Goal: Information Seeking & Learning: Learn about a topic

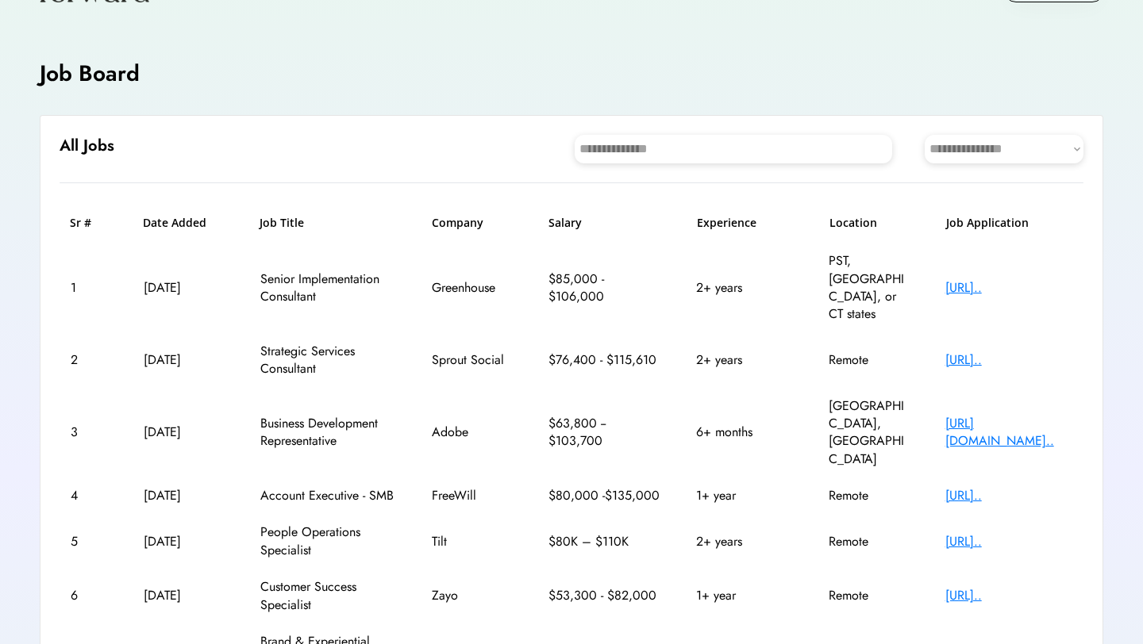
scroll to position [60, 0]
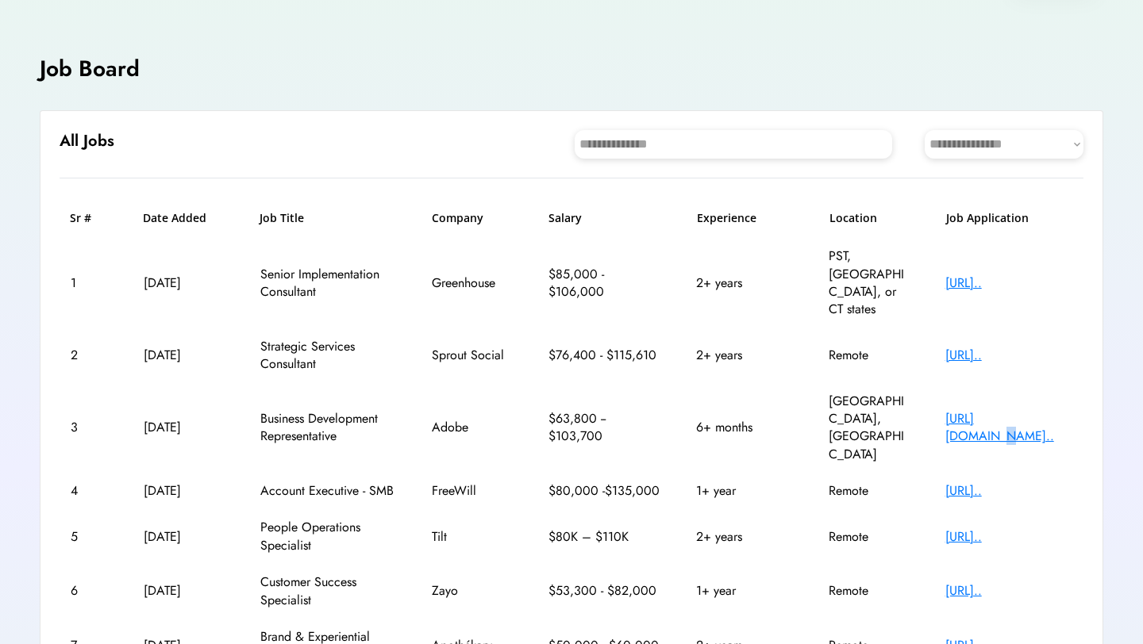
click at [1025, 410] on div "https://adobe.wd5.my..." at bounding box center [1008, 428] width 127 height 36
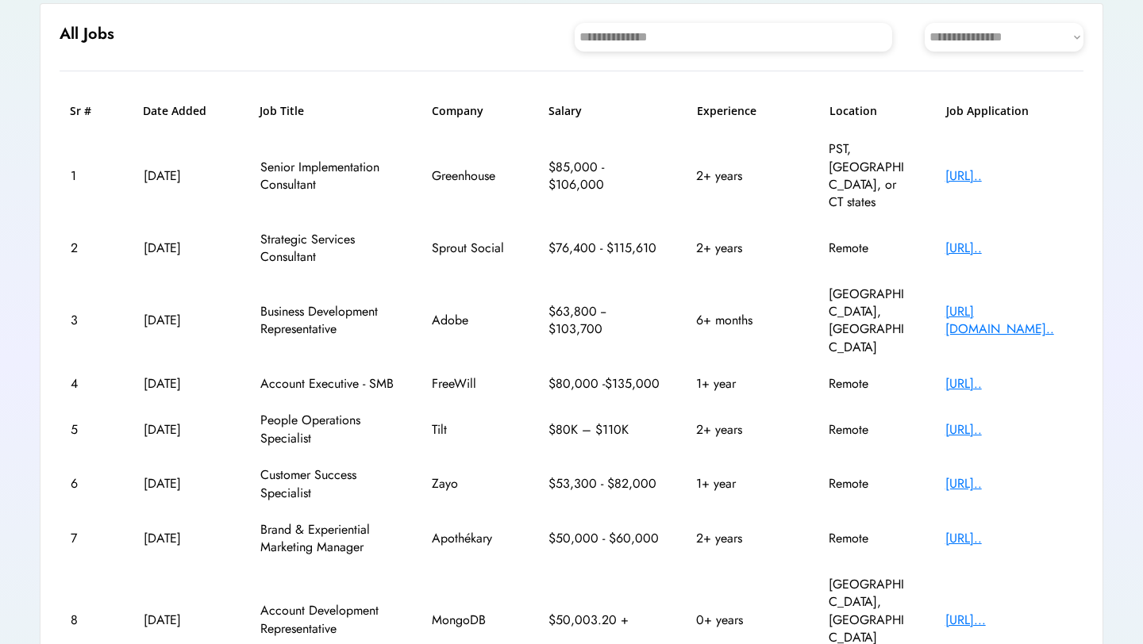
scroll to position [194, 0]
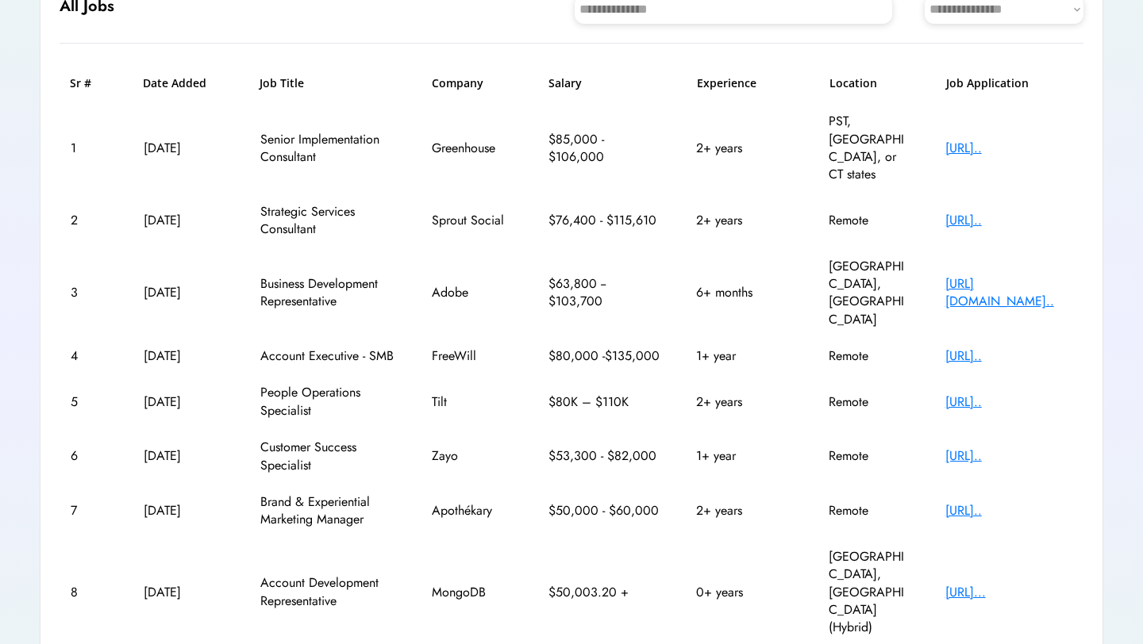
click at [1044, 584] on div "https://www.mongodb...." at bounding box center [1008, 592] width 127 height 17
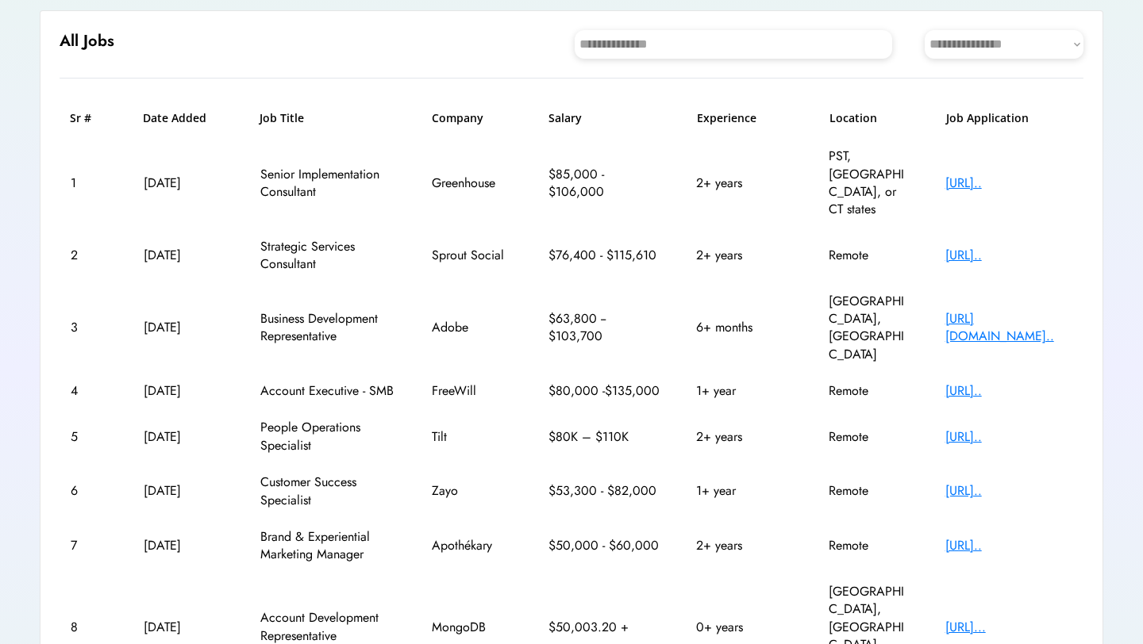
scroll to position [0, 0]
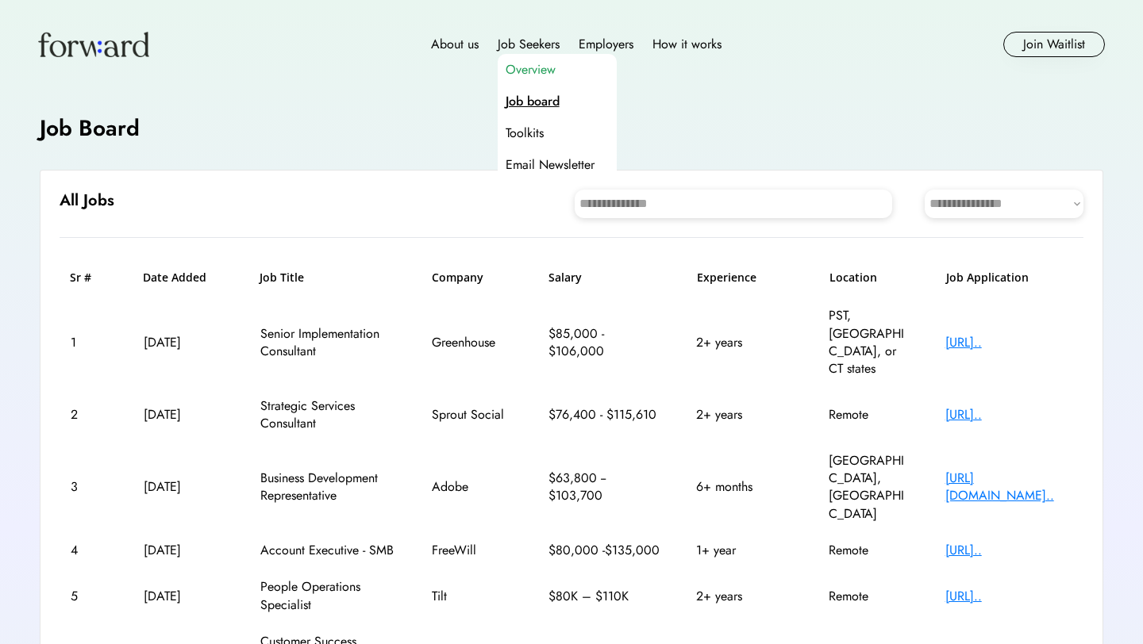
click at [533, 67] on div "Overview" at bounding box center [530, 69] width 50 height 19
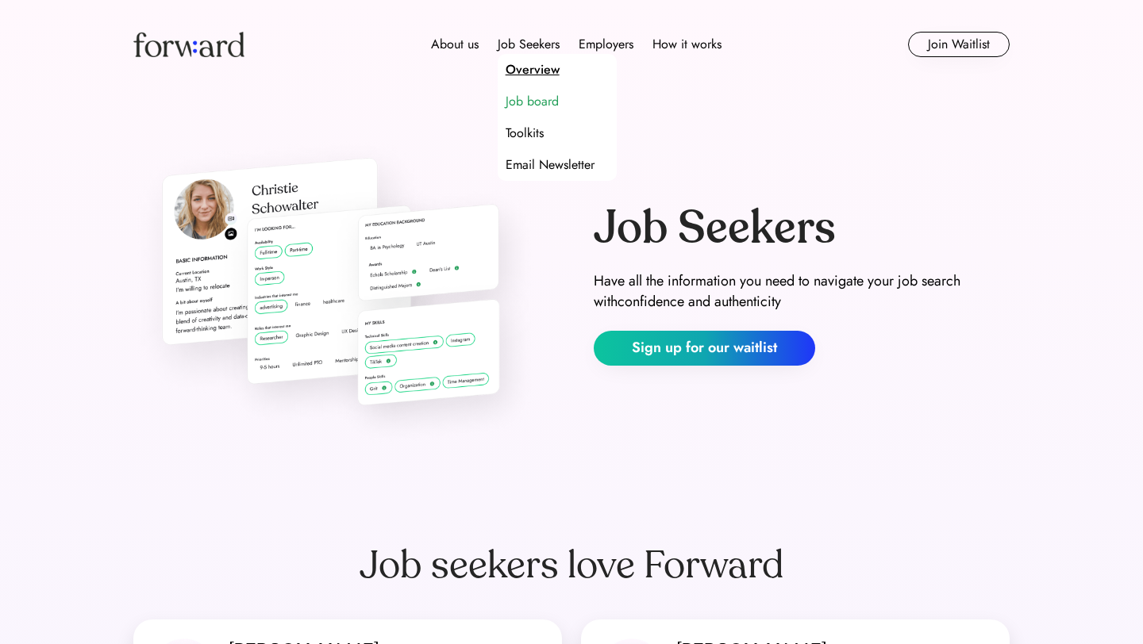
click at [540, 105] on div "Job board" at bounding box center [531, 101] width 53 height 19
